Goal: Task Accomplishment & Management: Use online tool/utility

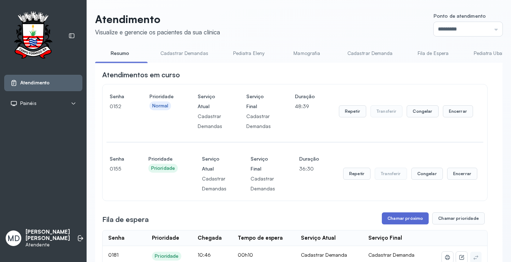
scroll to position [107, 0]
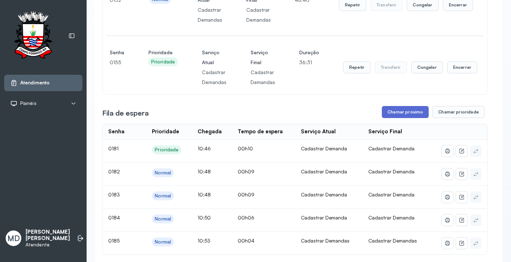
click at [400, 115] on button "Chamar próximo" at bounding box center [405, 112] width 47 height 12
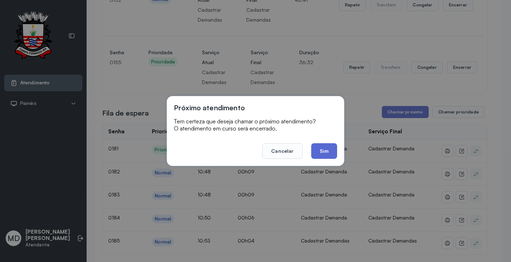
click at [326, 153] on button "Sim" at bounding box center [324, 151] width 26 height 16
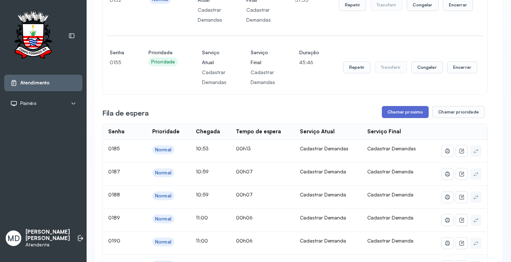
click at [388, 110] on button "Chamar próximo" at bounding box center [405, 112] width 47 height 12
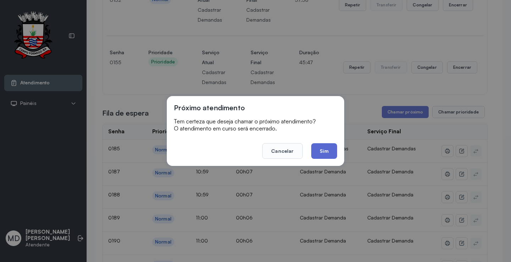
click at [327, 147] on button "Sim" at bounding box center [324, 151] width 26 height 16
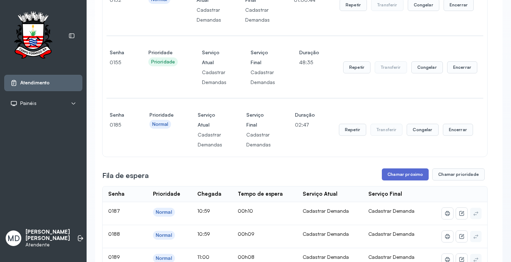
click at [395, 177] on button "Chamar próximo" at bounding box center [405, 175] width 47 height 12
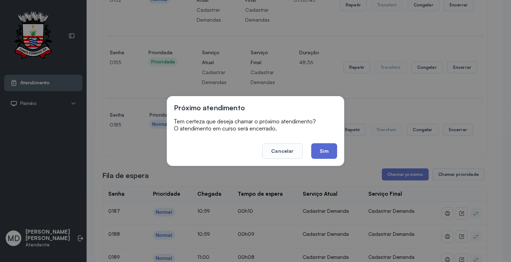
click at [328, 149] on button "Sim" at bounding box center [324, 151] width 26 height 16
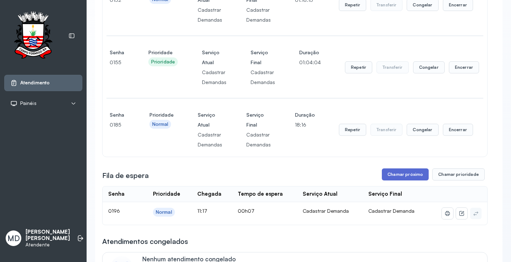
click at [410, 178] on button "Chamar próximo" at bounding box center [405, 175] width 47 height 12
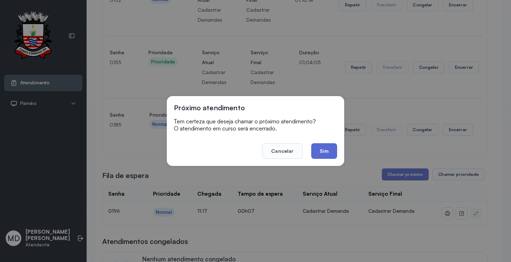
click at [325, 150] on button "Sim" at bounding box center [324, 151] width 26 height 16
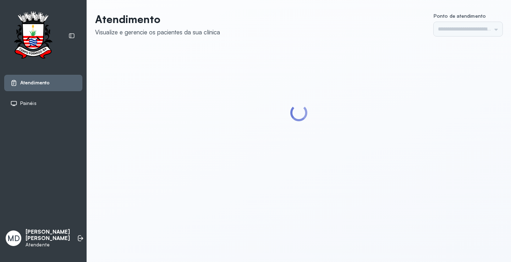
type input "*********"
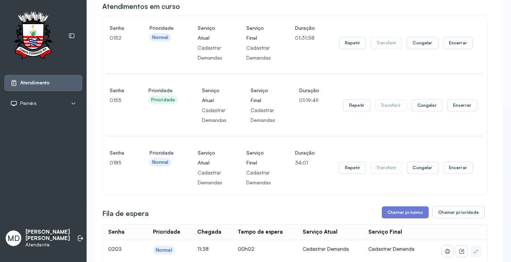
scroll to position [142, 0]
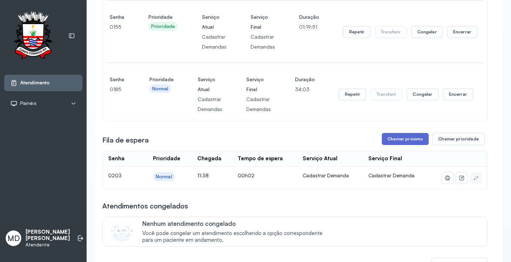
click at [410, 141] on button "Chamar próximo" at bounding box center [405, 139] width 47 height 12
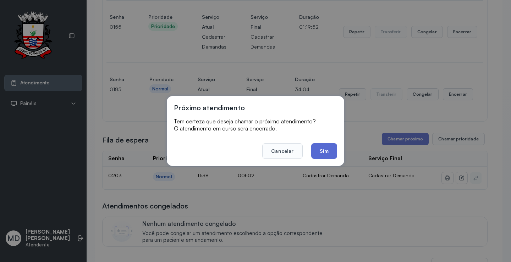
click at [319, 155] on button "Sim" at bounding box center [324, 151] width 26 height 16
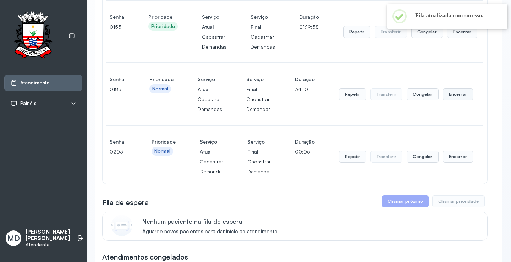
click at [454, 97] on button "Encerrar" at bounding box center [458, 94] width 30 height 12
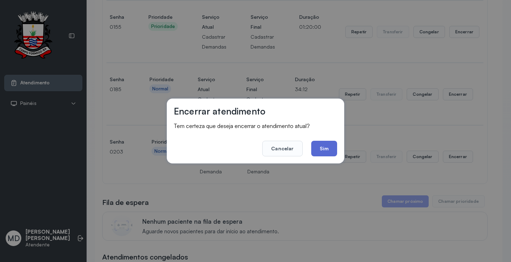
click at [323, 148] on button "Sim" at bounding box center [324, 149] width 26 height 16
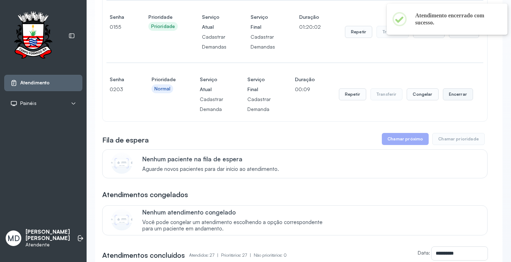
click at [454, 96] on button "Encerrar" at bounding box center [458, 94] width 30 height 12
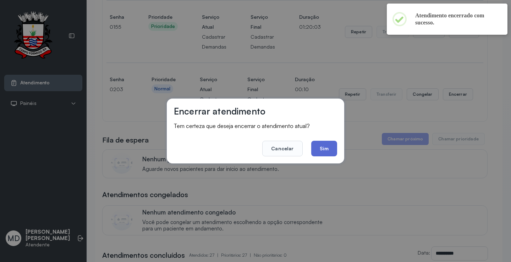
click at [320, 147] on button "Sim" at bounding box center [324, 149] width 26 height 16
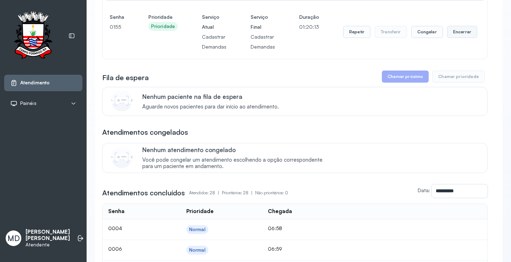
click at [456, 31] on button "Encerrar" at bounding box center [462, 32] width 30 height 12
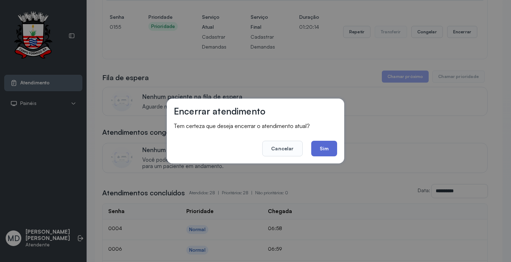
click at [320, 146] on button "Sim" at bounding box center [324, 149] width 26 height 16
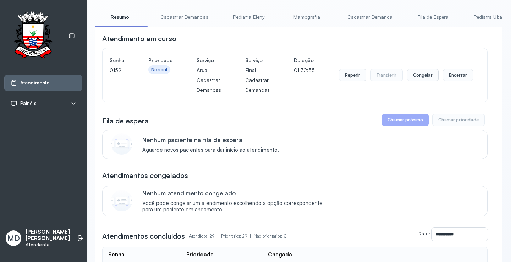
scroll to position [36, 0]
click at [458, 76] on button "Encerrar" at bounding box center [458, 76] width 30 height 12
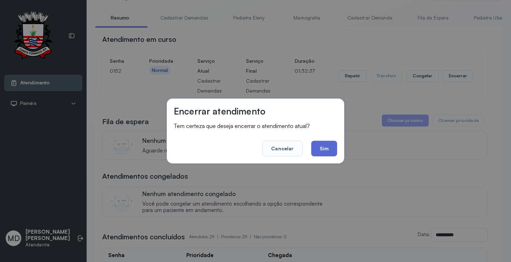
click at [317, 150] on button "Sim" at bounding box center [324, 149] width 26 height 16
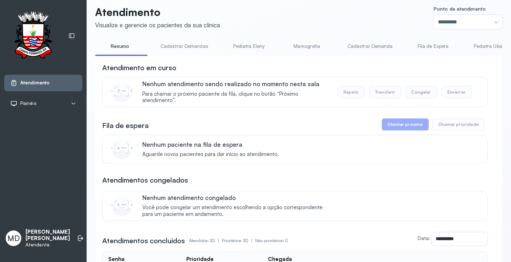
scroll to position [0, 0]
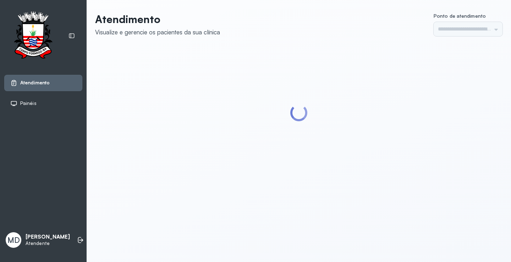
type input "*********"
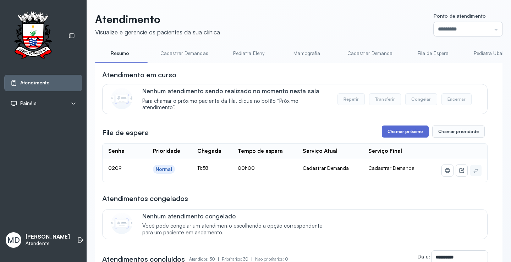
click at [404, 132] on button "Chamar próximo" at bounding box center [405, 132] width 47 height 12
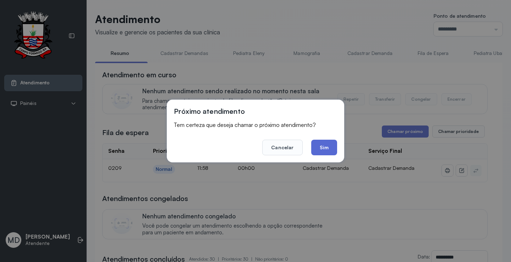
click at [325, 146] on button "Sim" at bounding box center [324, 148] width 26 height 16
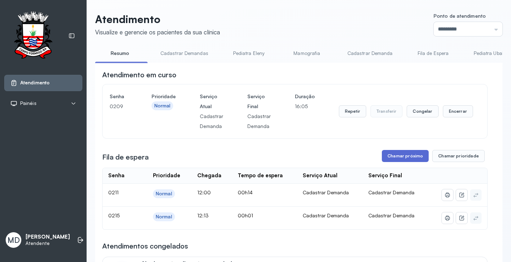
click at [400, 155] on button "Chamar próximo" at bounding box center [405, 156] width 47 height 12
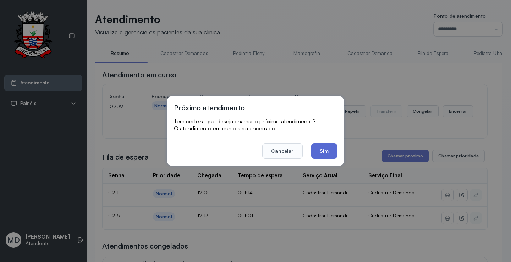
click at [323, 151] on button "Sim" at bounding box center [324, 151] width 26 height 16
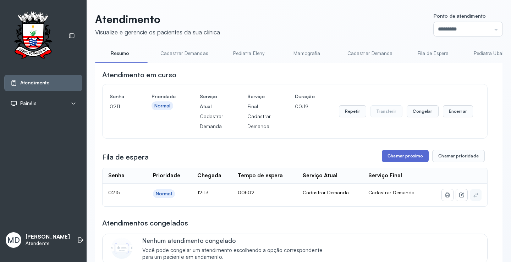
click at [408, 156] on button "Chamar próximo" at bounding box center [405, 156] width 47 height 12
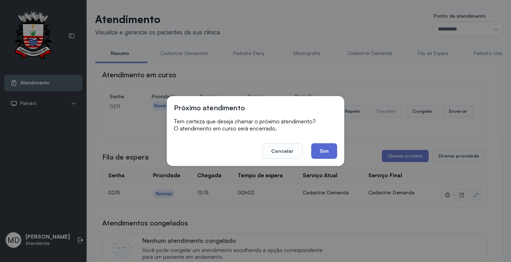
click at [323, 151] on button "Sim" at bounding box center [324, 151] width 26 height 16
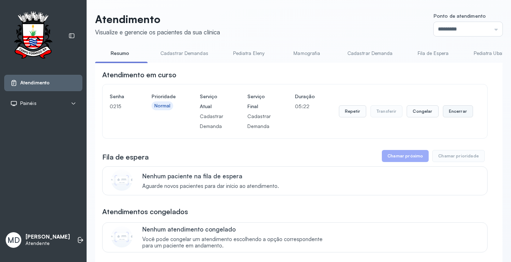
click at [446, 112] on button "Encerrar" at bounding box center [458, 111] width 30 height 12
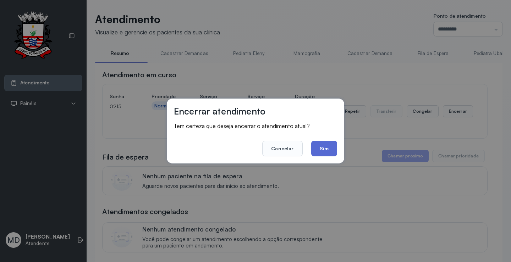
click at [328, 147] on button "Sim" at bounding box center [324, 149] width 26 height 16
